Goal: Task Accomplishment & Management: Manage account settings

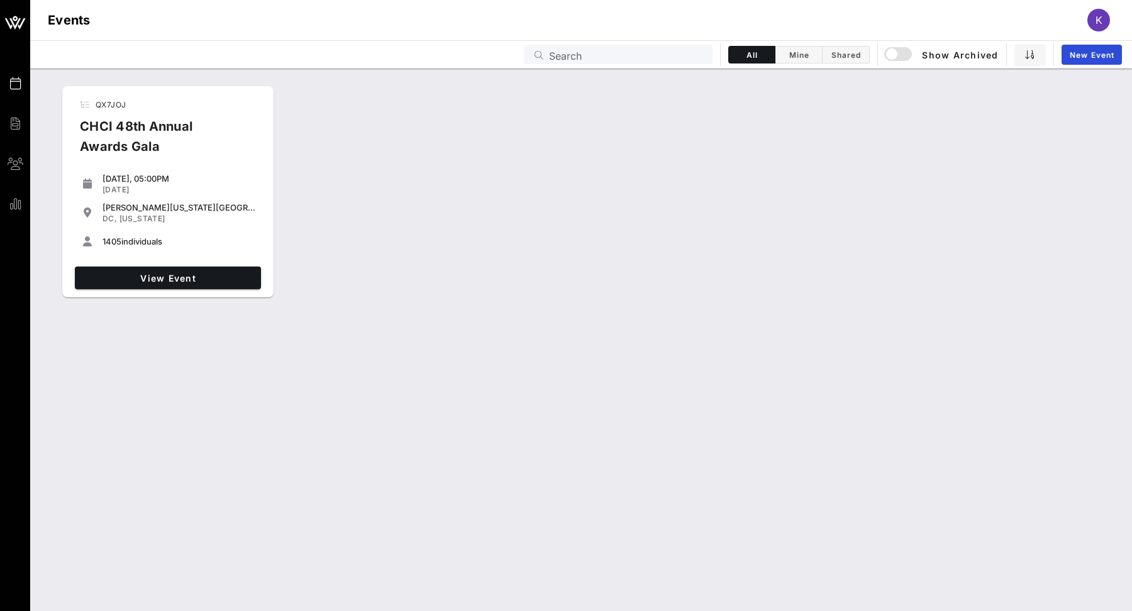
click at [130, 293] on div "View Event" at bounding box center [168, 278] width 196 height 33
click at [128, 280] on span "View Event" at bounding box center [168, 278] width 176 height 11
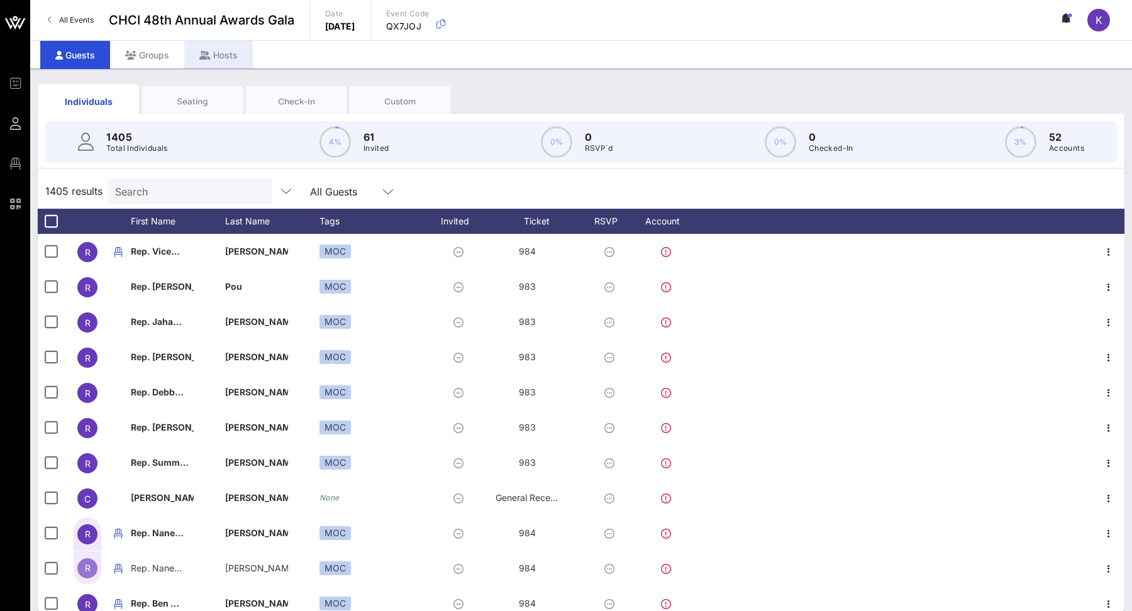
click at [244, 49] on div "Hosts" at bounding box center [218, 55] width 69 height 28
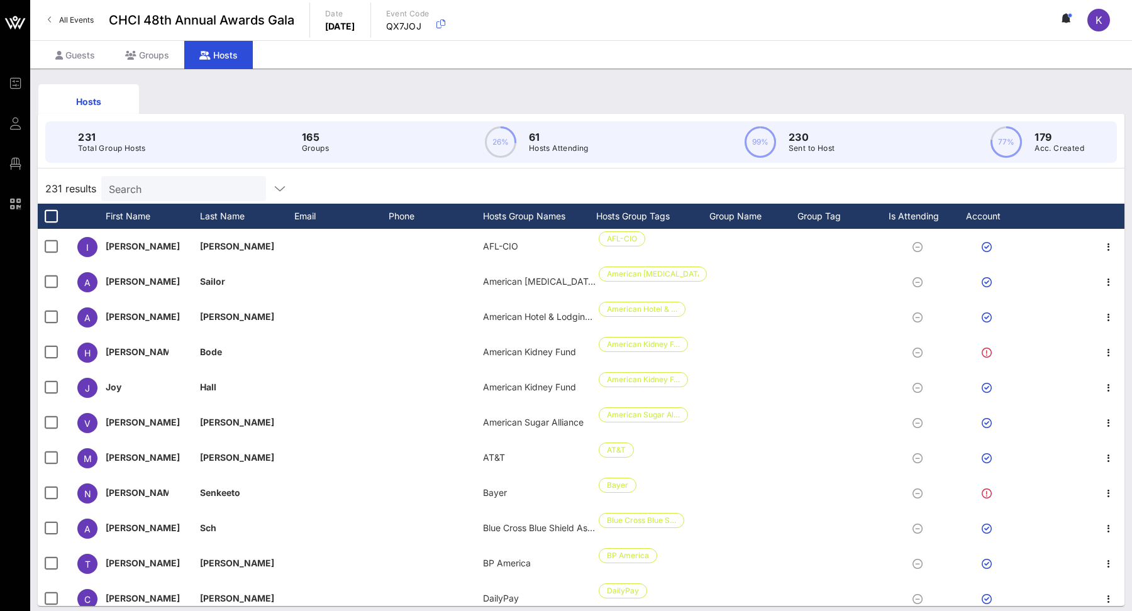
click at [184, 50] on div "Hosts" at bounding box center [218, 55] width 69 height 28
click at [166, 53] on div "Groups" at bounding box center [147, 55] width 74 height 28
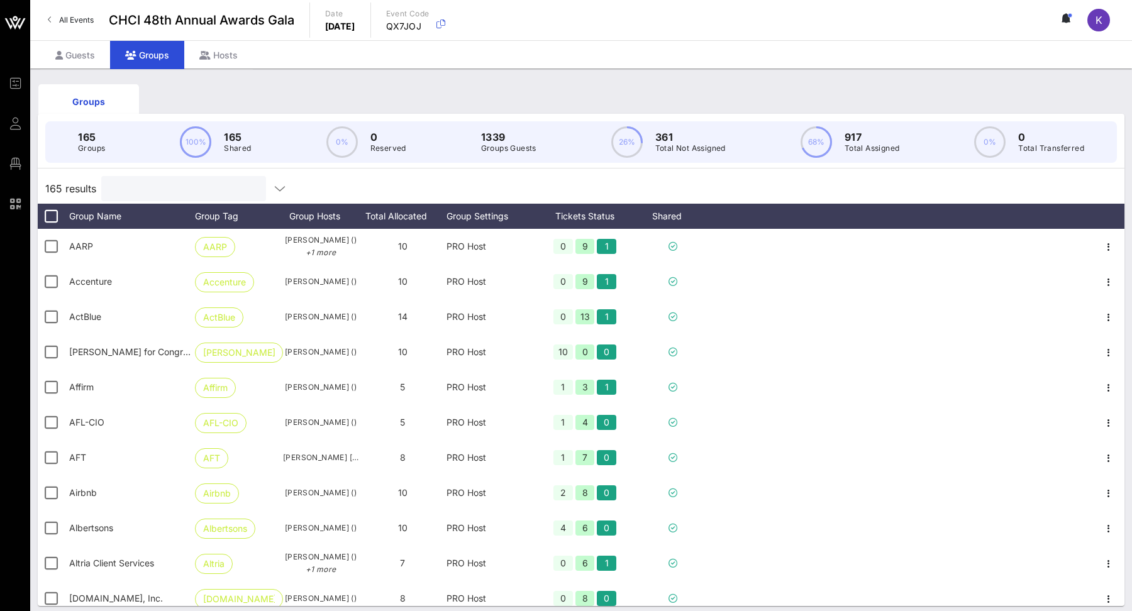
click at [191, 193] on input "text" at bounding box center [182, 189] width 147 height 16
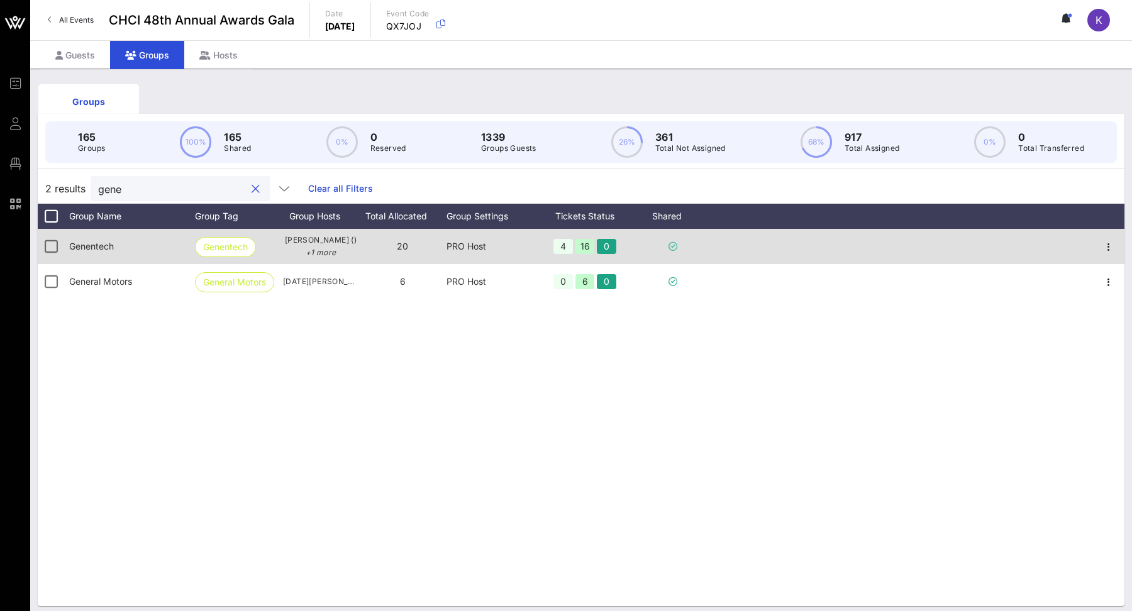
type input "gene"
click at [422, 248] on div "20" at bounding box center [403, 246] width 88 height 35
click at [1106, 251] on icon "button" at bounding box center [1108, 247] width 15 height 15
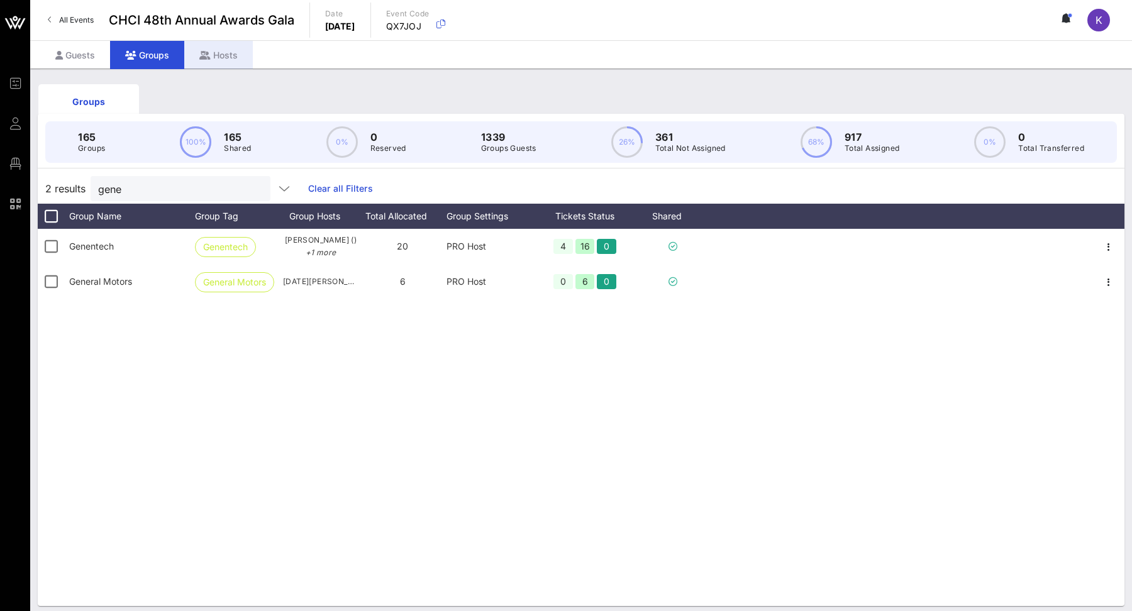
click at [236, 45] on div "Hosts" at bounding box center [218, 55] width 69 height 28
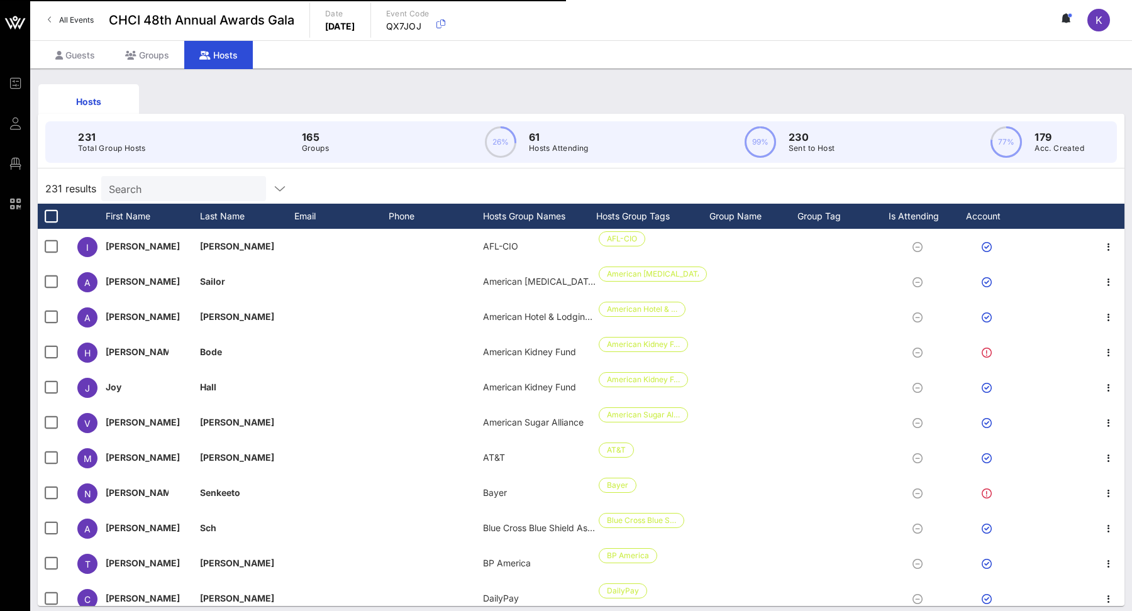
click at [164, 192] on input "Search" at bounding box center [182, 189] width 147 height 16
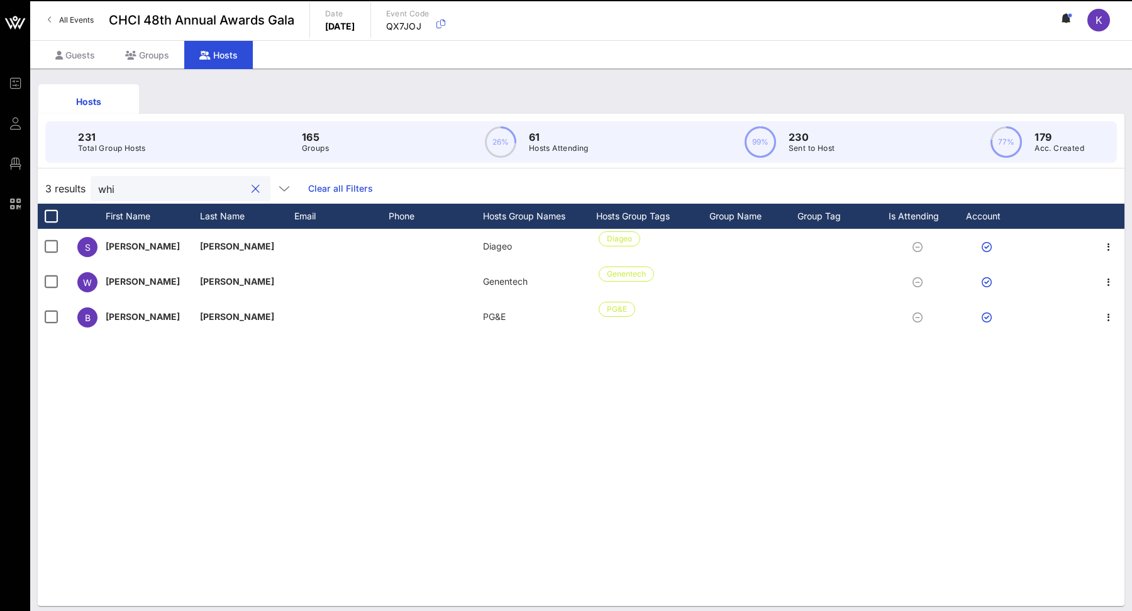
type input "whit"
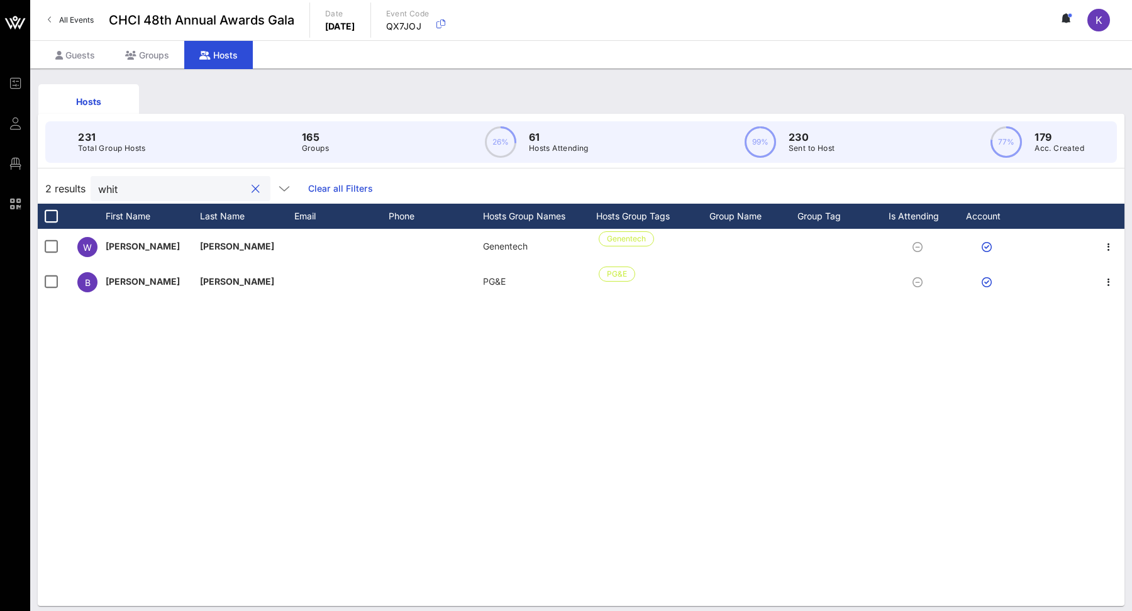
click at [252, 189] on button "clear icon" at bounding box center [256, 189] width 8 height 13
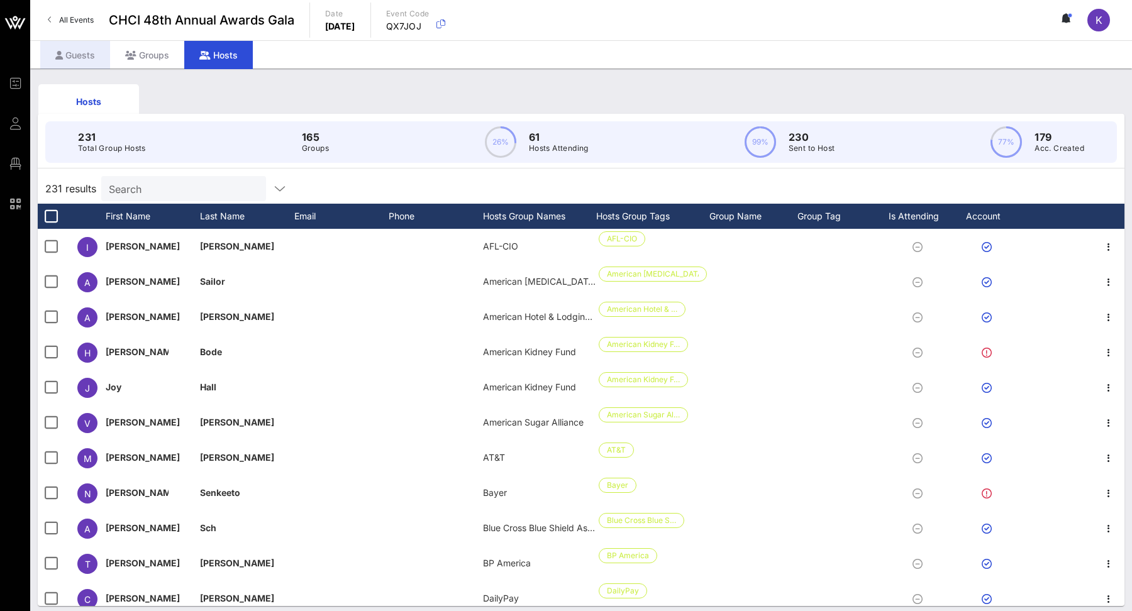
click at [73, 59] on div "Guests" at bounding box center [75, 55] width 70 height 28
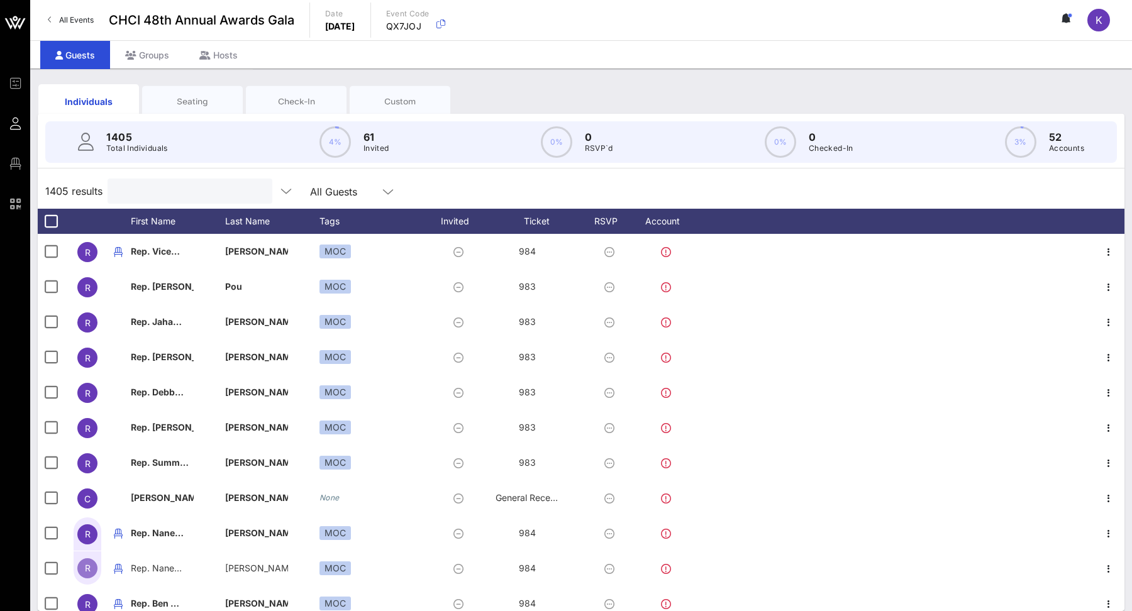
click at [138, 198] on input "text" at bounding box center [188, 191] width 147 height 16
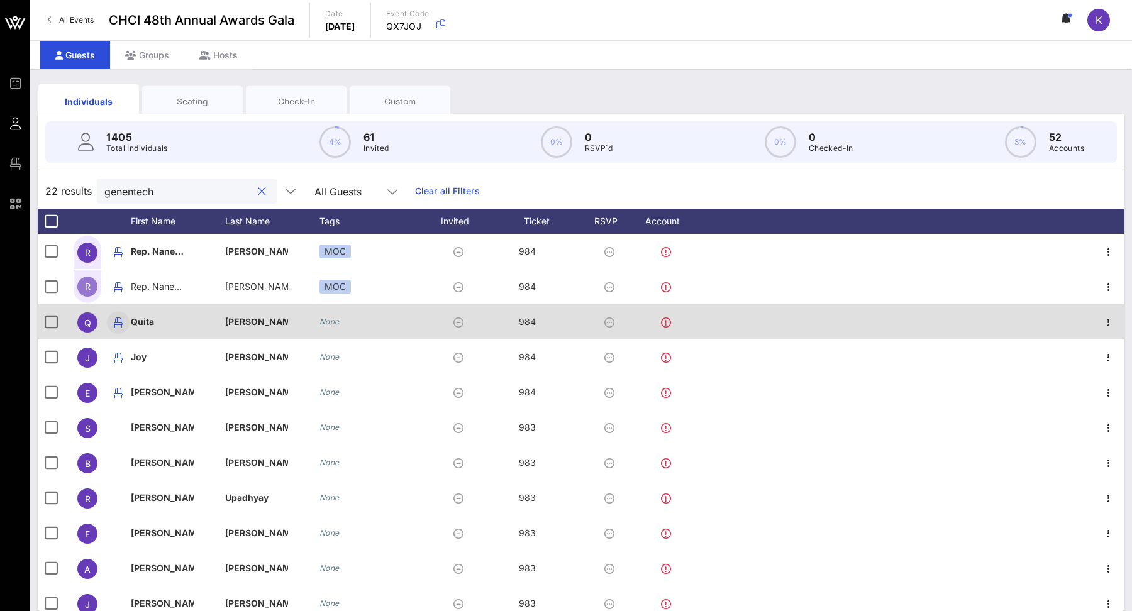
type input "genentech"
click at [120, 327] on icon "button" at bounding box center [118, 322] width 15 height 15
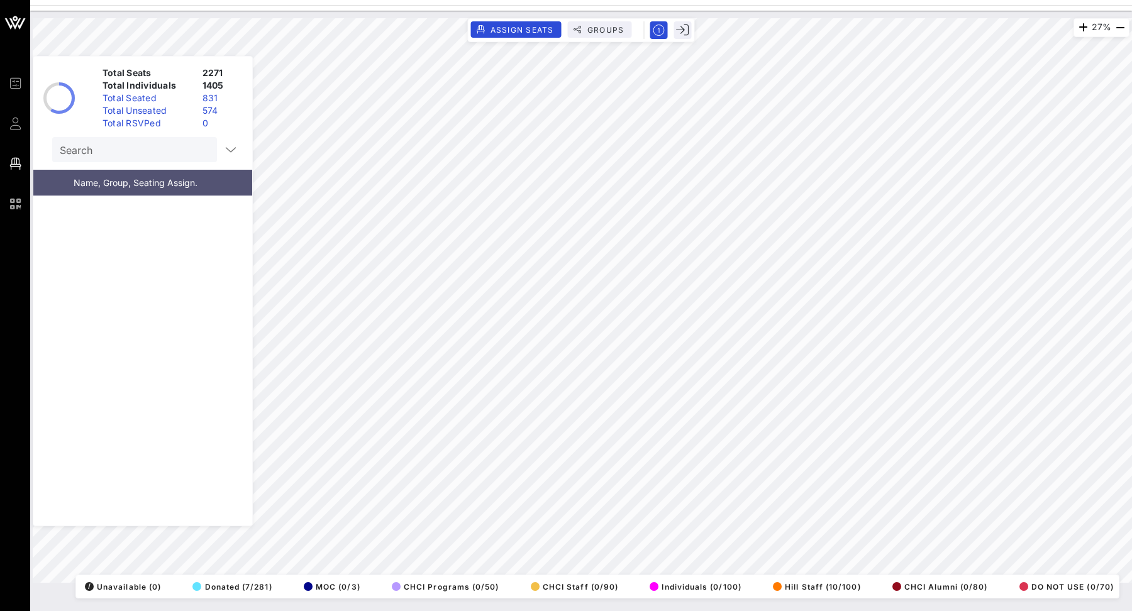
scroll to position [22633, 0]
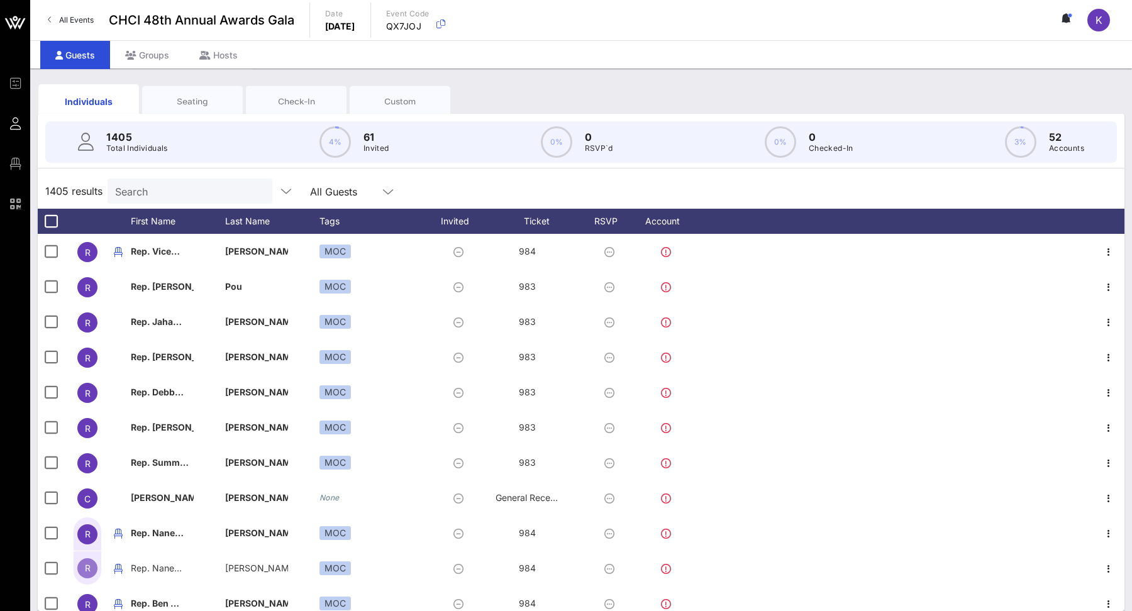
click at [179, 191] on input "Search" at bounding box center [188, 191] width 147 height 16
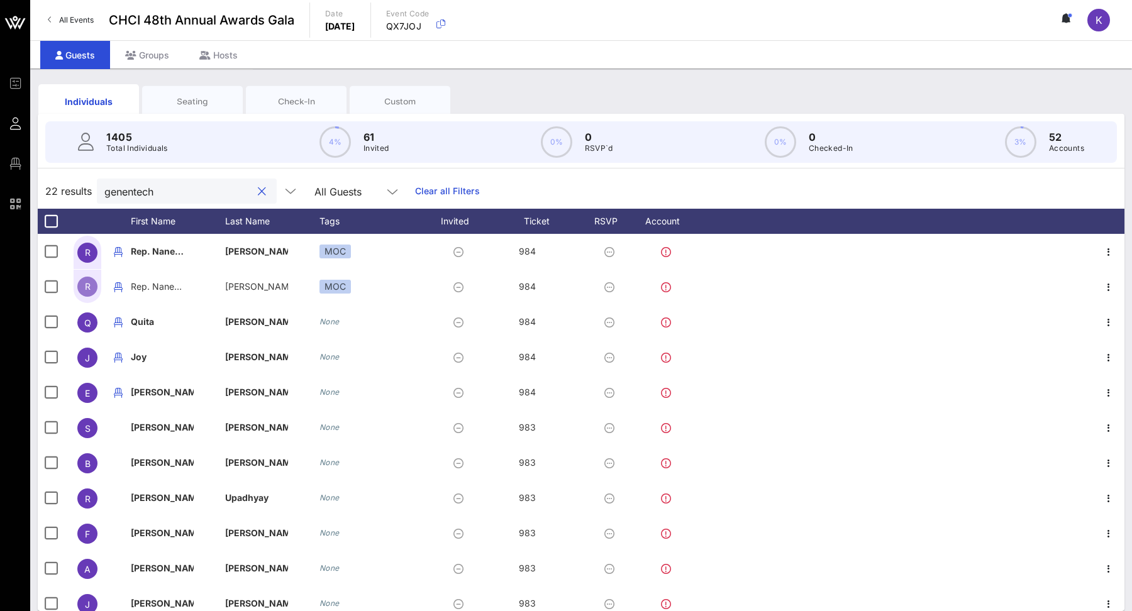
type input "genentech"
